Goal: Information Seeking & Learning: Learn about a topic

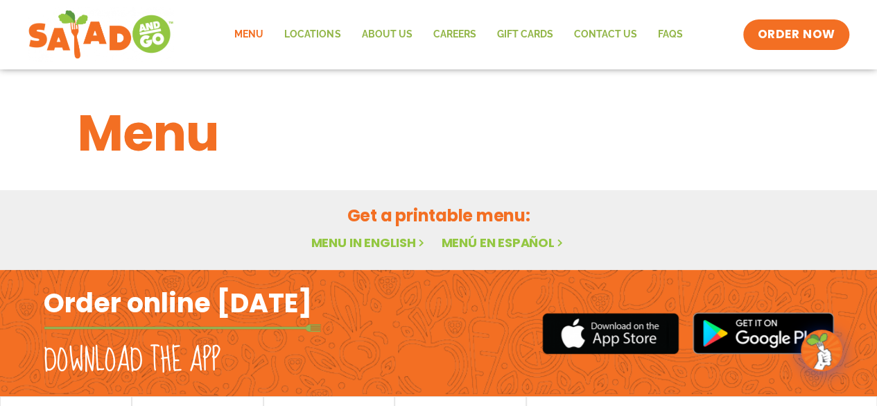
click at [250, 38] on link "Menu" at bounding box center [249, 35] width 50 height 32
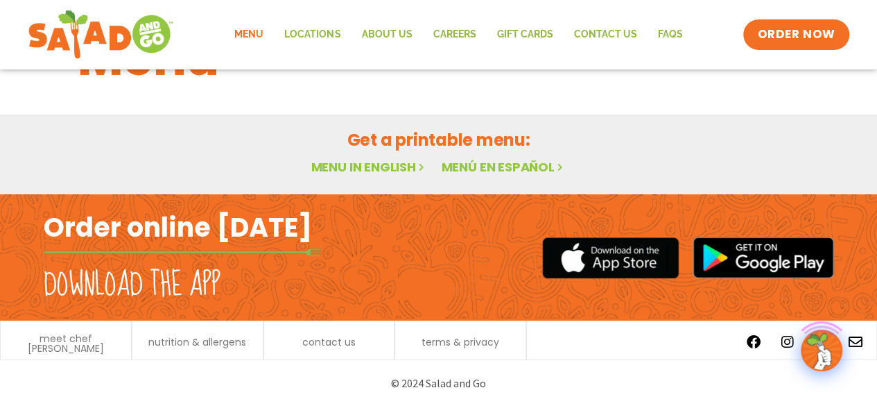
scroll to position [29, 0]
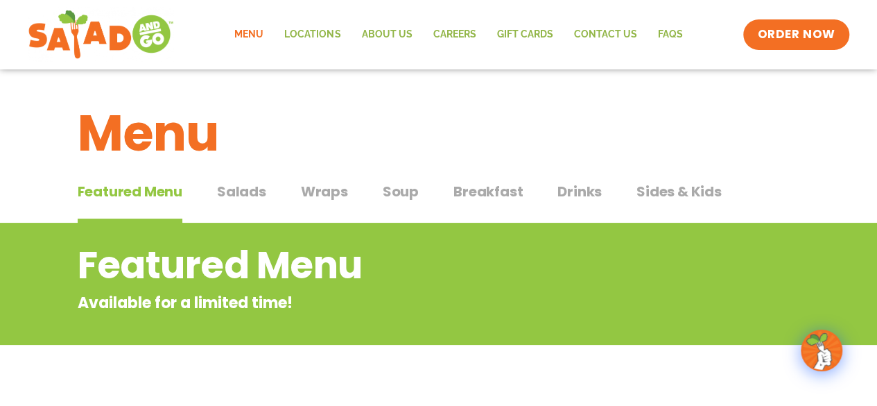
click at [237, 189] on span "Salads" at bounding box center [241, 191] width 49 height 21
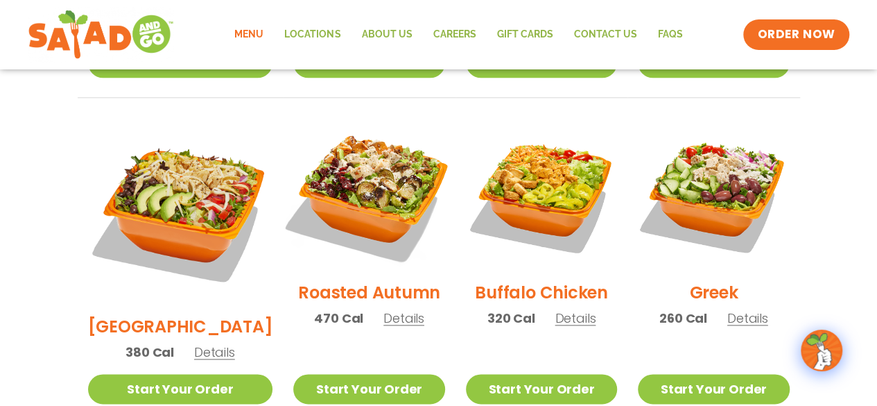
scroll to position [693, 0]
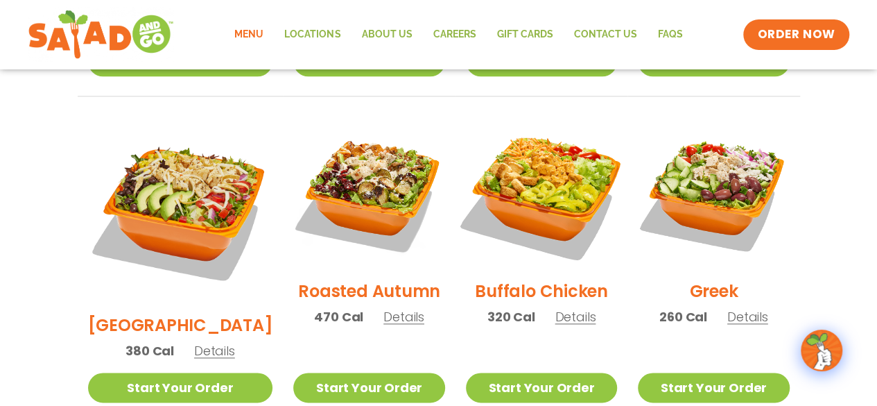
click at [535, 196] on img at bounding box center [542, 193] width 178 height 178
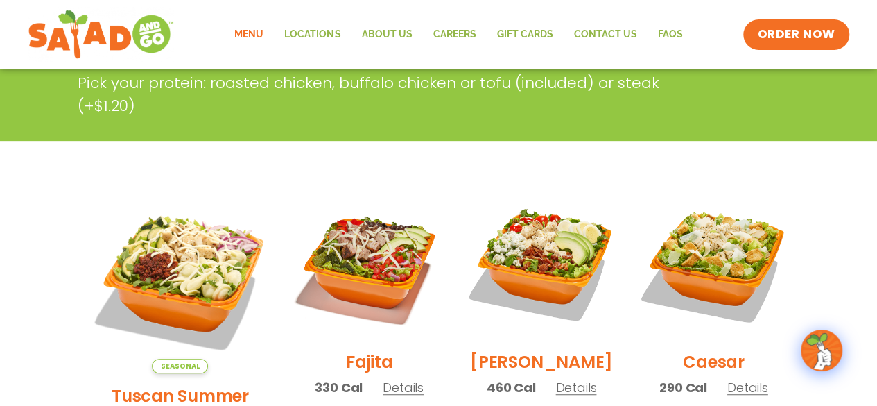
scroll to position [139, 0]
